Goal: Information Seeking & Learning: Learn about a topic

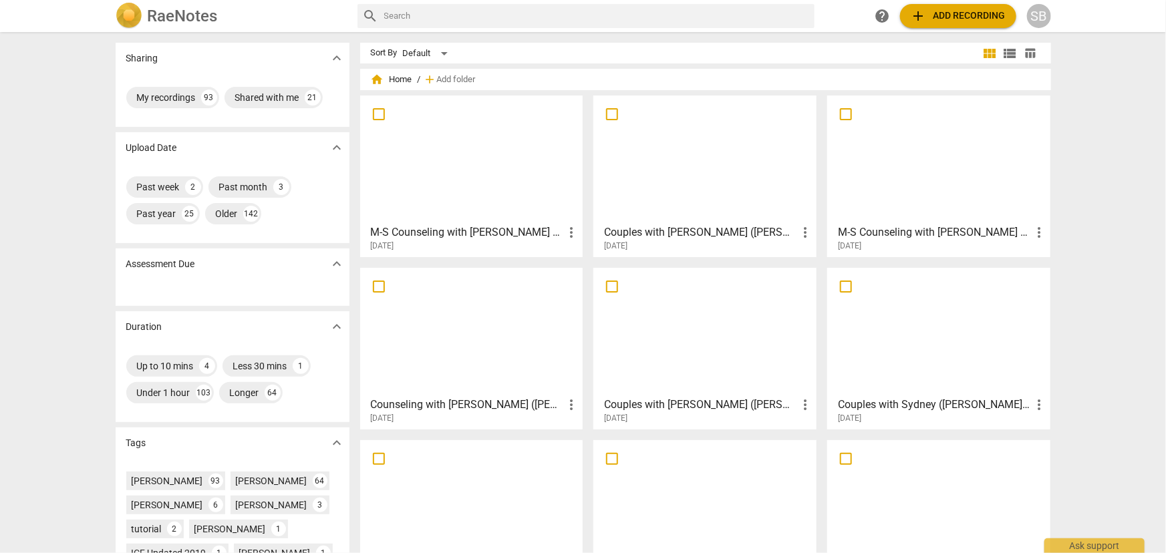
click at [505, 194] on div at bounding box center [472, 159] width 214 height 118
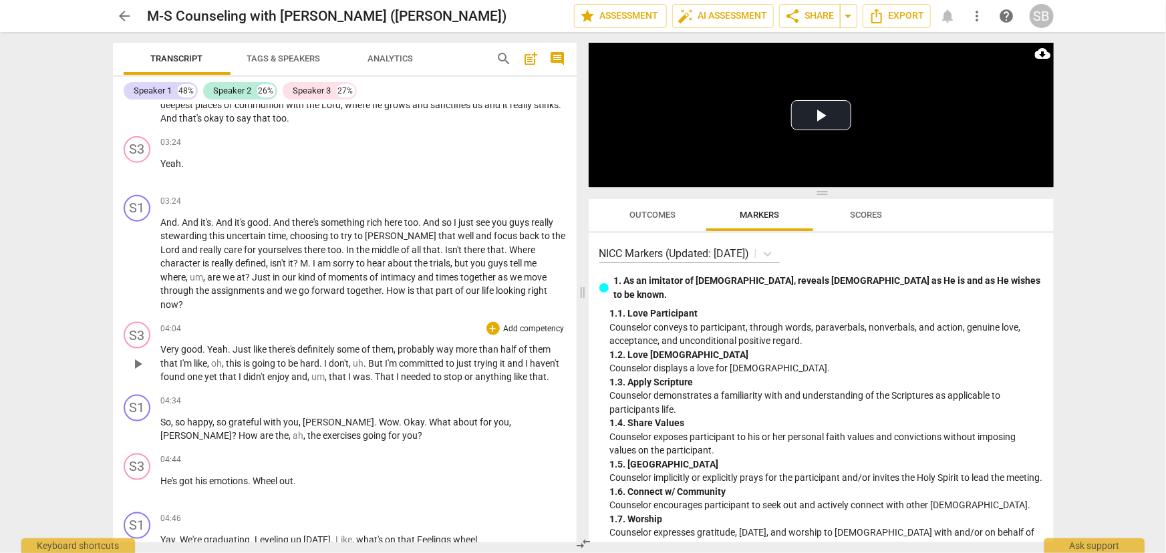
scroll to position [830, 0]
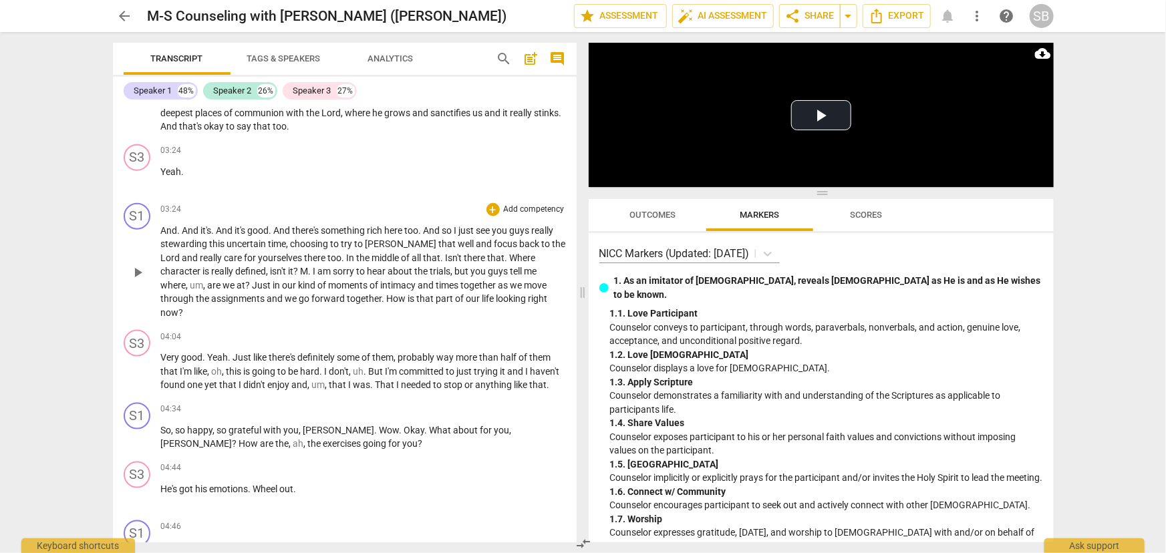
click at [246, 283] on span "?" at bounding box center [249, 285] width 7 height 11
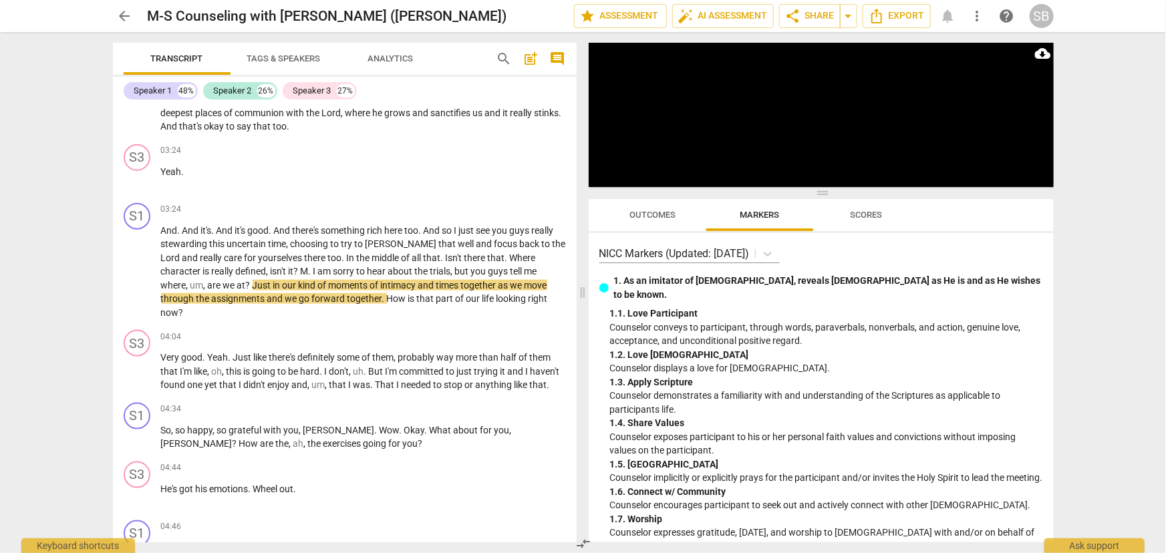
click at [601, 180] on button "Pause" at bounding box center [602, 177] width 27 height 20
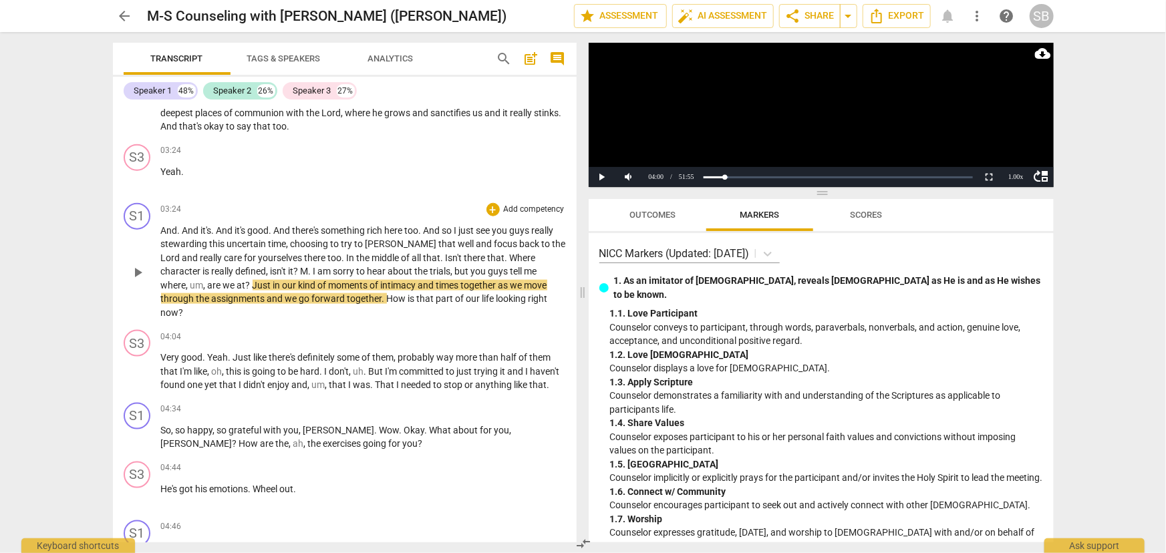
click at [329, 281] on span "moments" at bounding box center [349, 285] width 41 height 11
click at [318, 281] on span "of" at bounding box center [323, 285] width 11 height 11
click at [665, 126] on video at bounding box center [821, 115] width 465 height 144
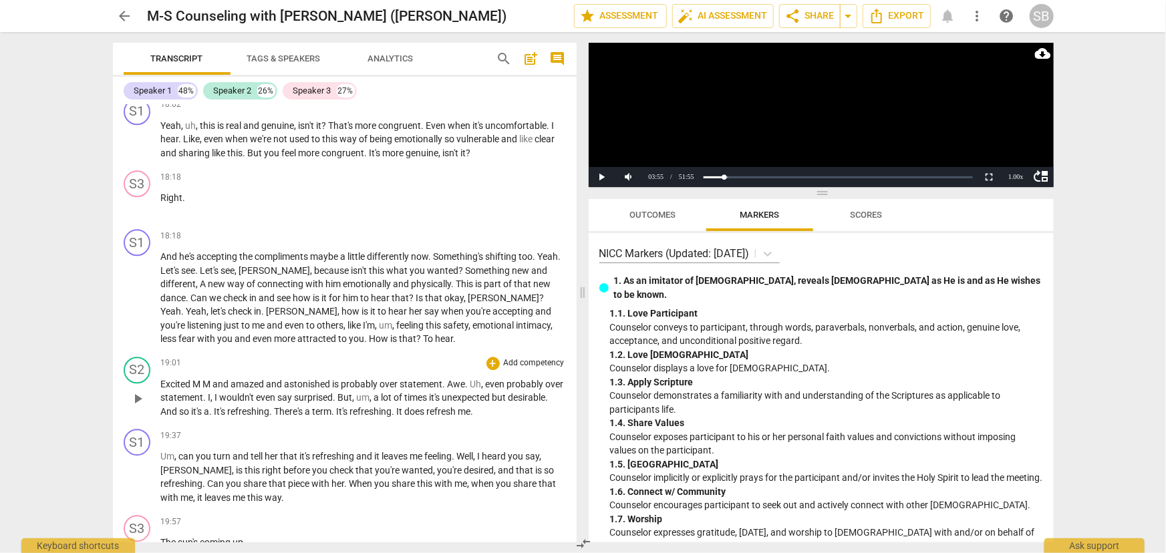
scroll to position [4354, 0]
